Goal: Navigation & Orientation: Find specific page/section

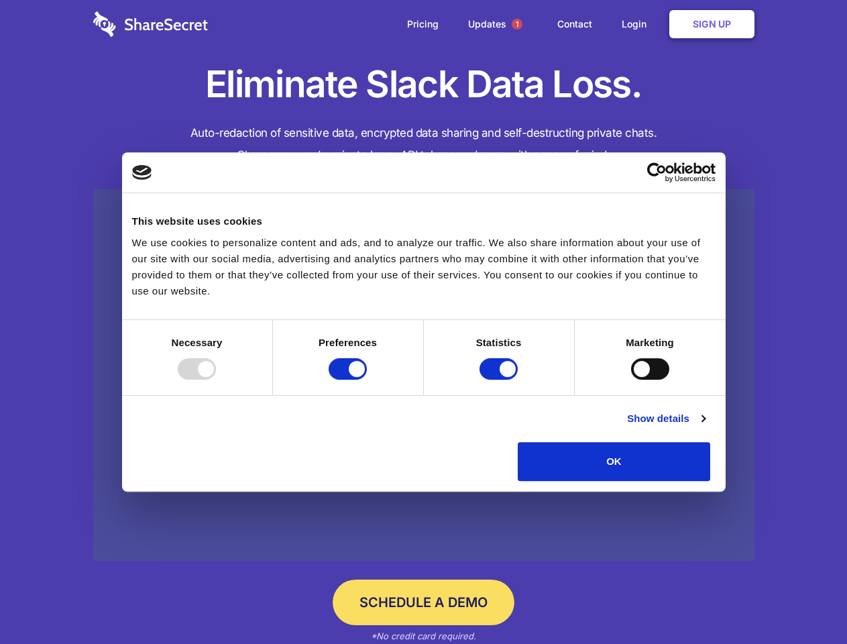
click at [216, 380] on div at bounding box center [197, 368] width 38 height 21
click at [367, 380] on input "Preferences" at bounding box center [348, 368] width 38 height 21
checkbox input "false"
click at [500, 380] on input "Statistics" at bounding box center [499, 368] width 38 height 21
checkbox input "false"
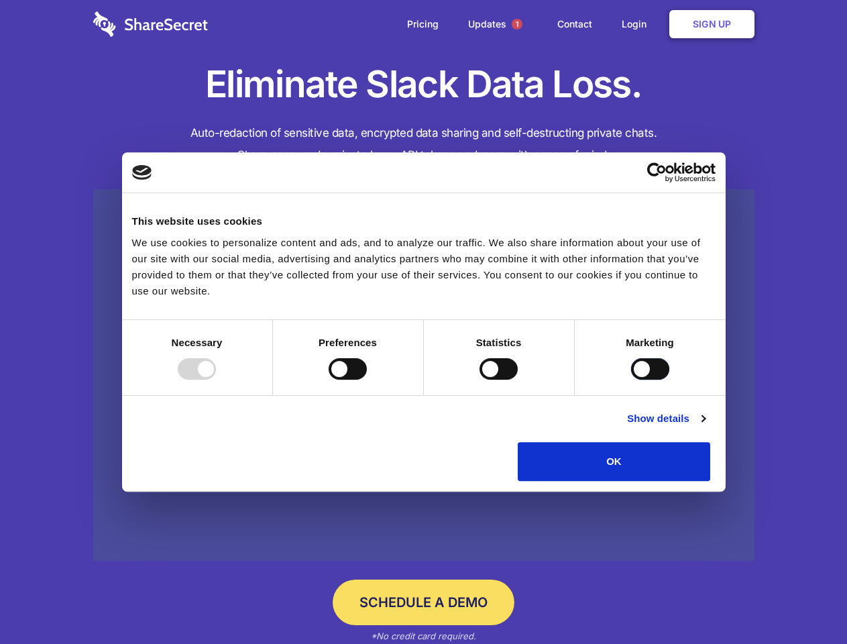
click at [631, 380] on input "Marketing" at bounding box center [650, 368] width 38 height 21
checkbox input "true"
click at [705, 427] on link "Show details" at bounding box center [666, 418] width 78 height 16
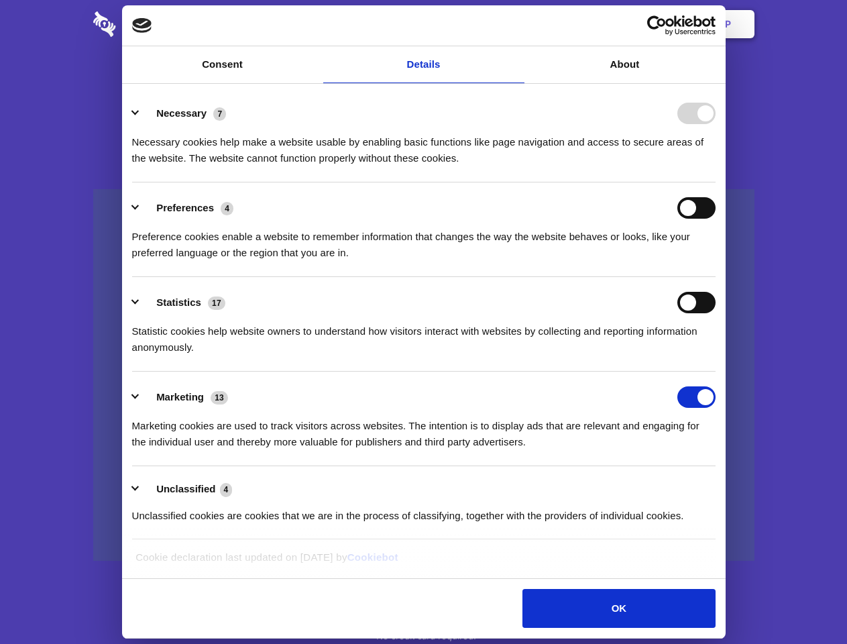
click at [716, 277] on li "Preferences 4 Preference cookies enable a website to remember information that …" at bounding box center [424, 229] width 584 height 95
click at [516, 24] on span "1" at bounding box center [517, 24] width 11 height 11
